Goal: Information Seeking & Learning: Learn about a topic

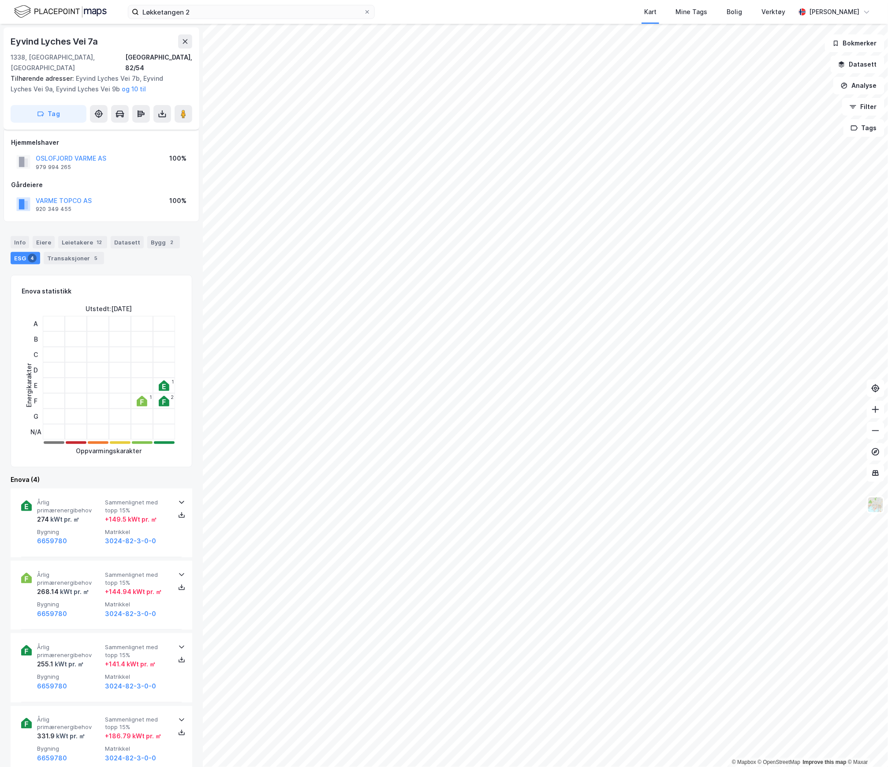
scroll to position [202, 0]
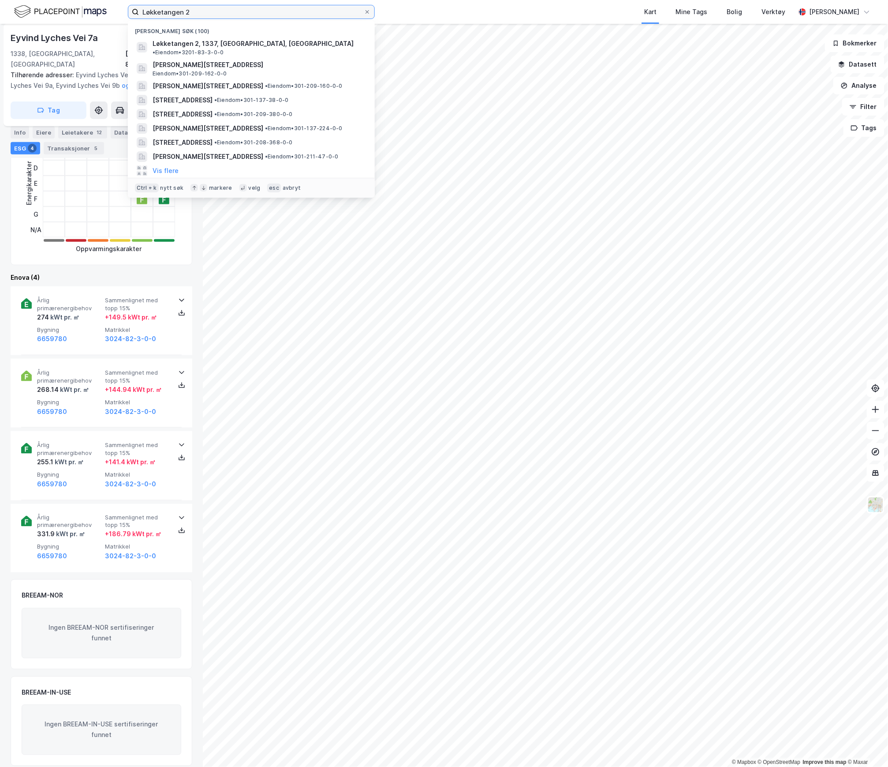
drag, startPoint x: 196, startPoint y: 12, endPoint x: 83, endPoint y: 19, distance: 113.5
click at [83, 19] on div "Løkketangen 2 Nylige søk (100) Løkketangen 2, 1337, [GEOGRAPHIC_DATA], [GEOGRAP…" at bounding box center [444, 12] width 888 height 24
paste input "[PERSON_NAME] vei 6"
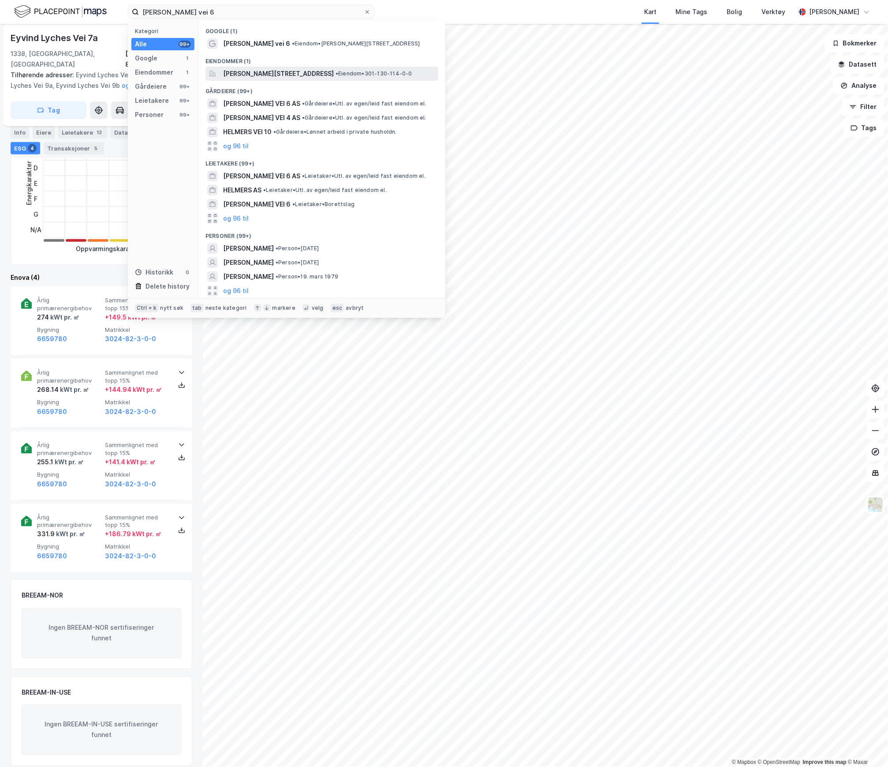
click at [246, 75] on span "[PERSON_NAME][STREET_ADDRESS]" at bounding box center [278, 73] width 111 height 11
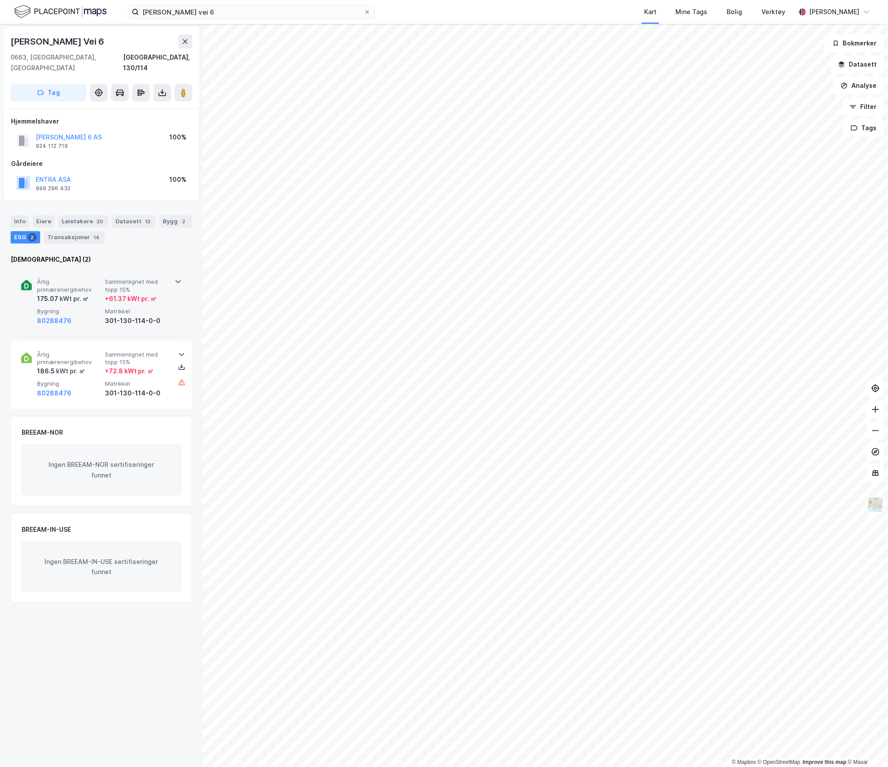
click at [90, 278] on span "Årlig primærenergibehov" at bounding box center [69, 285] width 64 height 15
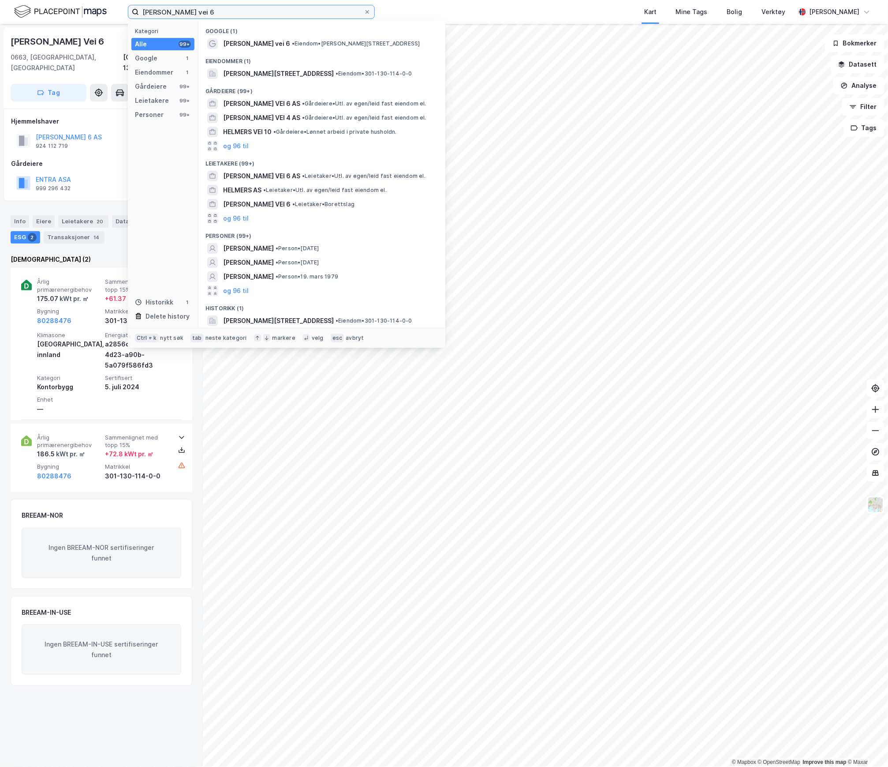
drag, startPoint x: 212, startPoint y: 12, endPoint x: 118, endPoint y: 11, distance: 94.0
click at [118, 11] on div "[PERSON_NAME] vei 6 Kategori Alle 99+ Google 1 Eiendommer 1 Gårdeiere 99+ Leiet…" at bounding box center [444, 12] width 888 height 24
paste input "[STREET_ADDRESS]"
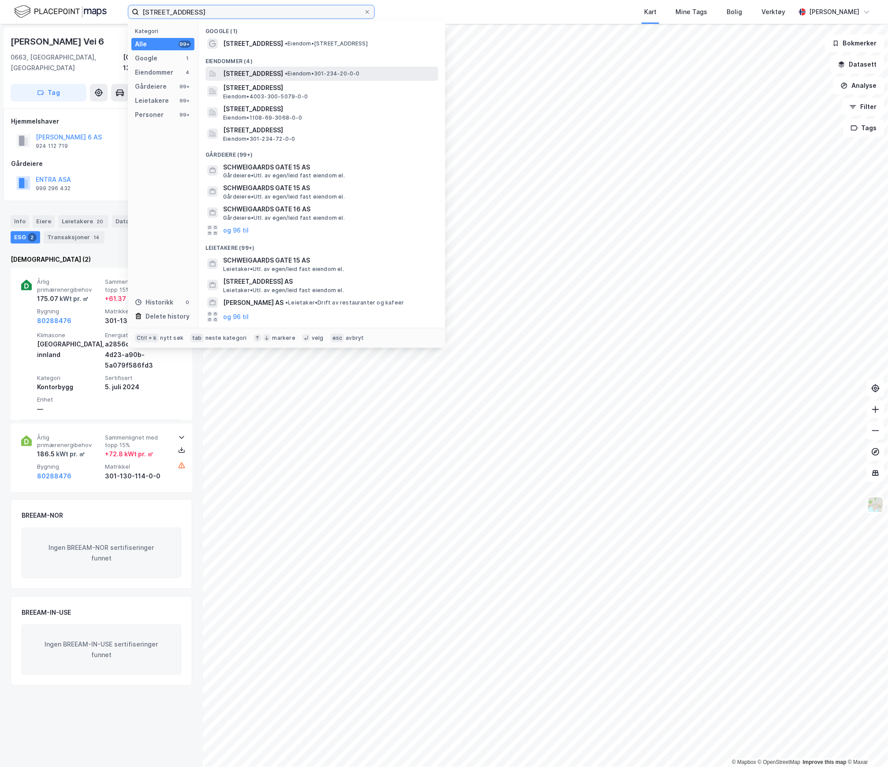
type input "[STREET_ADDRESS]"
click at [266, 77] on span "[STREET_ADDRESS]" at bounding box center [253, 73] width 60 height 11
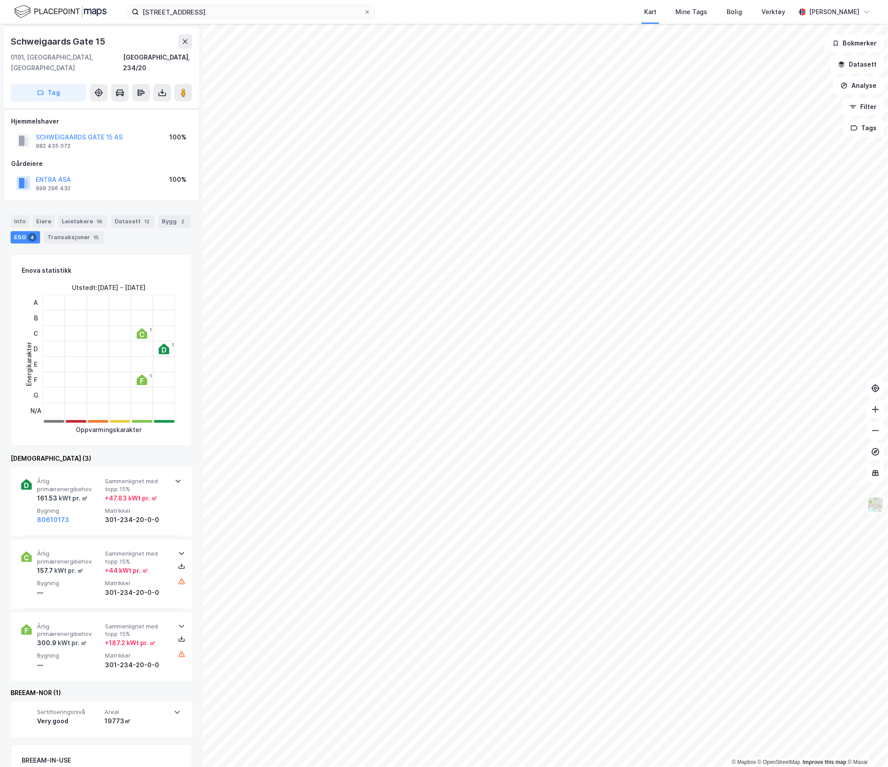
scroll to position [67, 0]
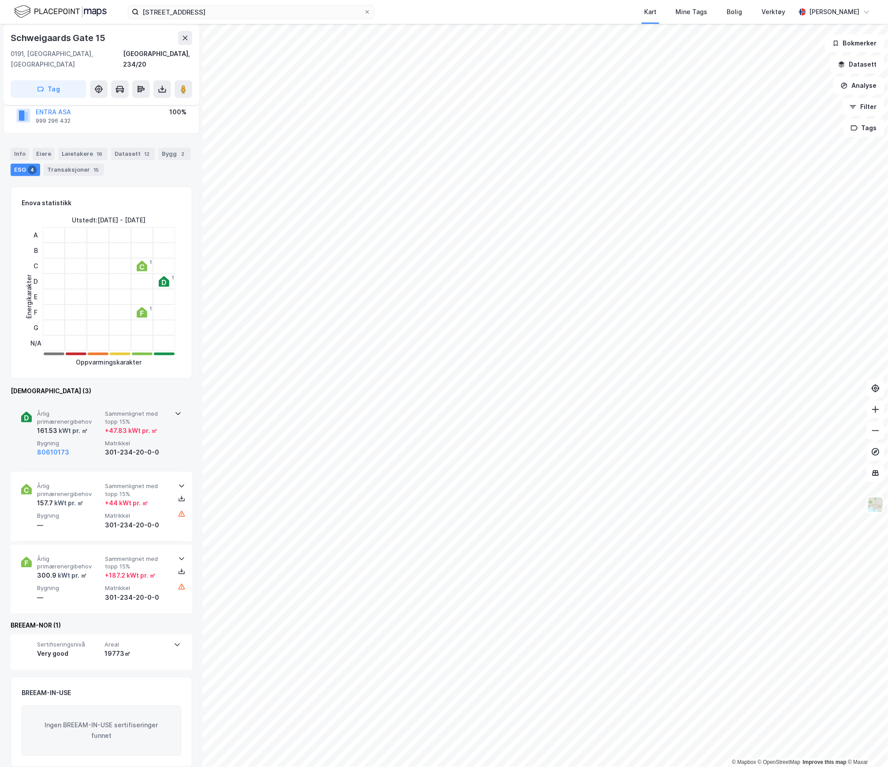
click at [75, 425] on div "kWt pr. ㎡" at bounding box center [72, 430] width 30 height 11
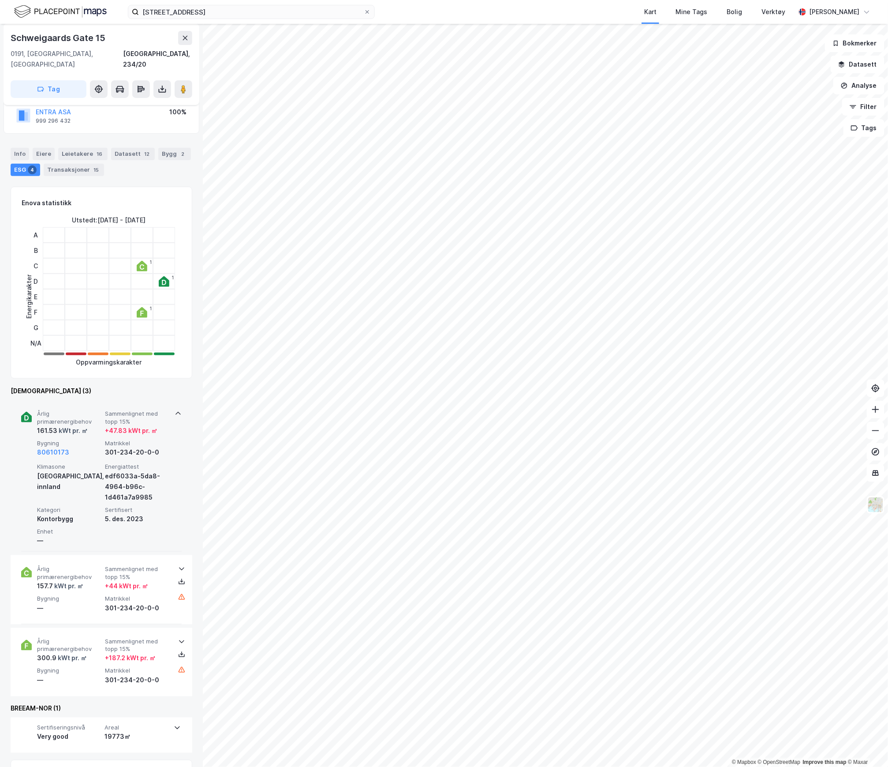
scroll to position [150, 0]
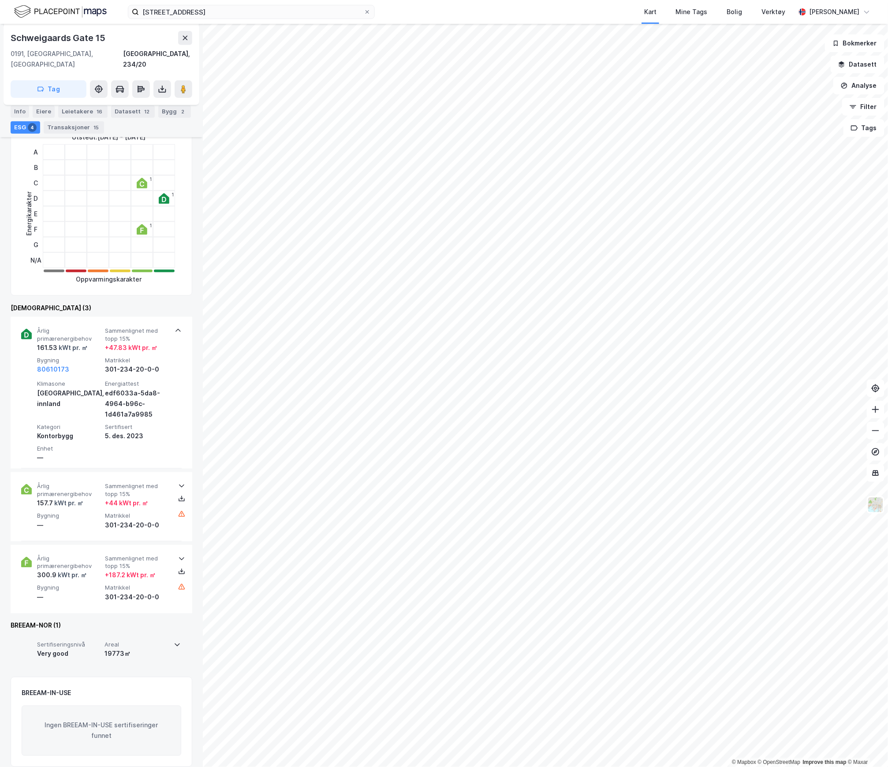
click at [122, 648] on div "19773㎡" at bounding box center [137, 653] width 64 height 11
click at [143, 648] on div "19773㎡" at bounding box center [137, 653] width 64 height 11
click at [80, 648] on div "Very good" at bounding box center [69, 653] width 64 height 11
click at [79, 641] on span "Sertifiseringsnivå" at bounding box center [69, 644] width 64 height 7
